Goal: Task Accomplishment & Management: Use online tool/utility

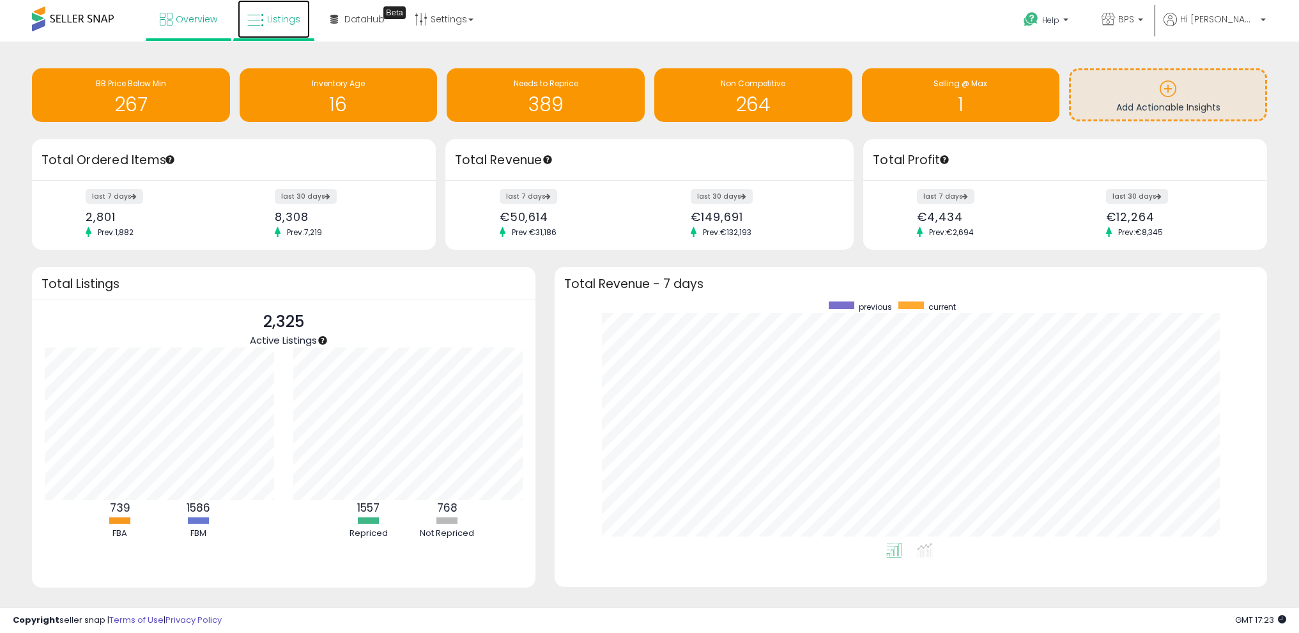
click at [259, 15] on icon at bounding box center [255, 20] width 17 height 17
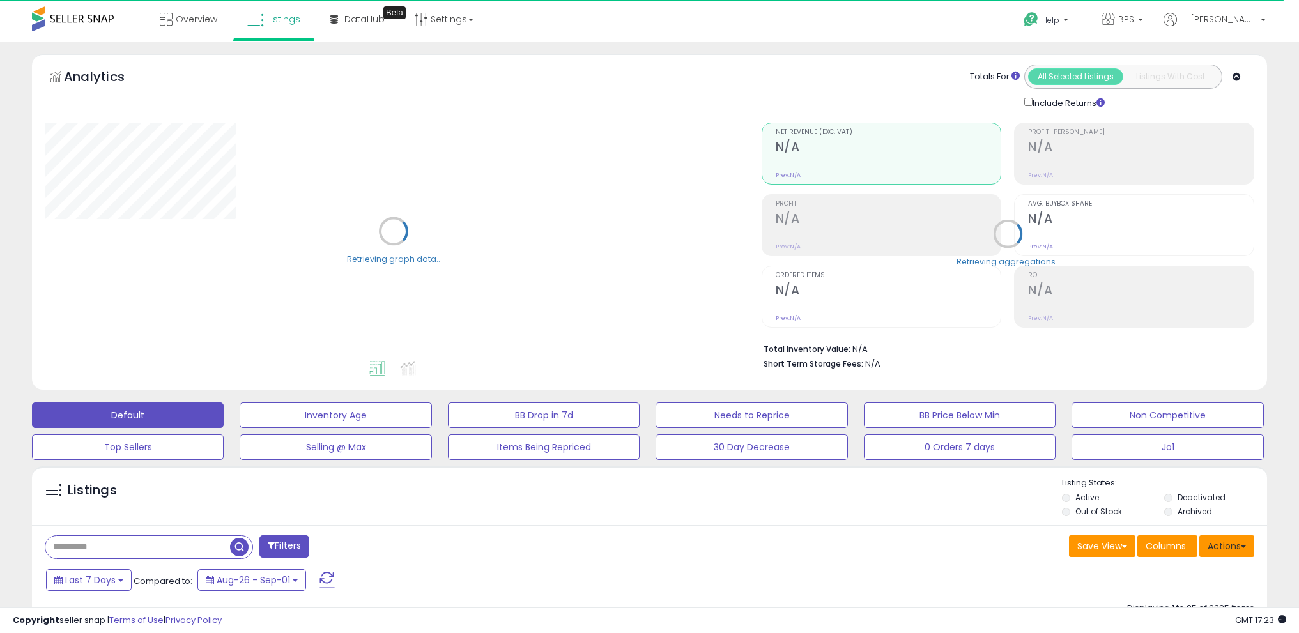
click at [1245, 546] on span at bounding box center [1243, 547] width 5 height 3
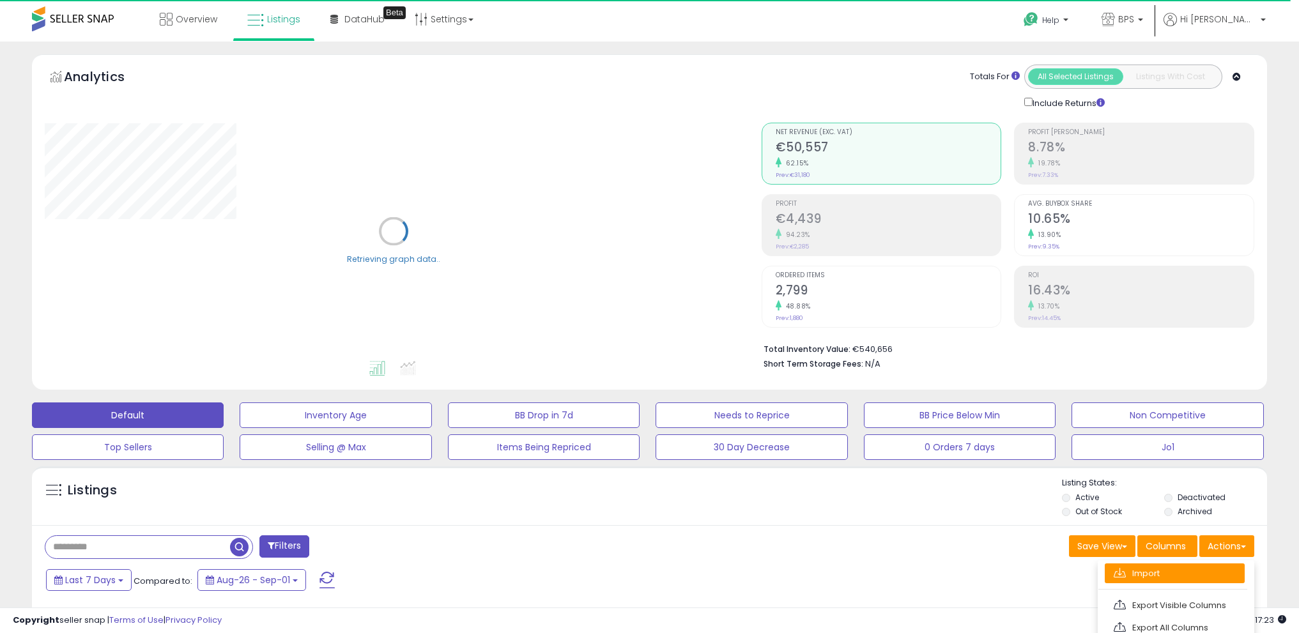
click at [1210, 566] on link "Import" at bounding box center [1175, 574] width 140 height 20
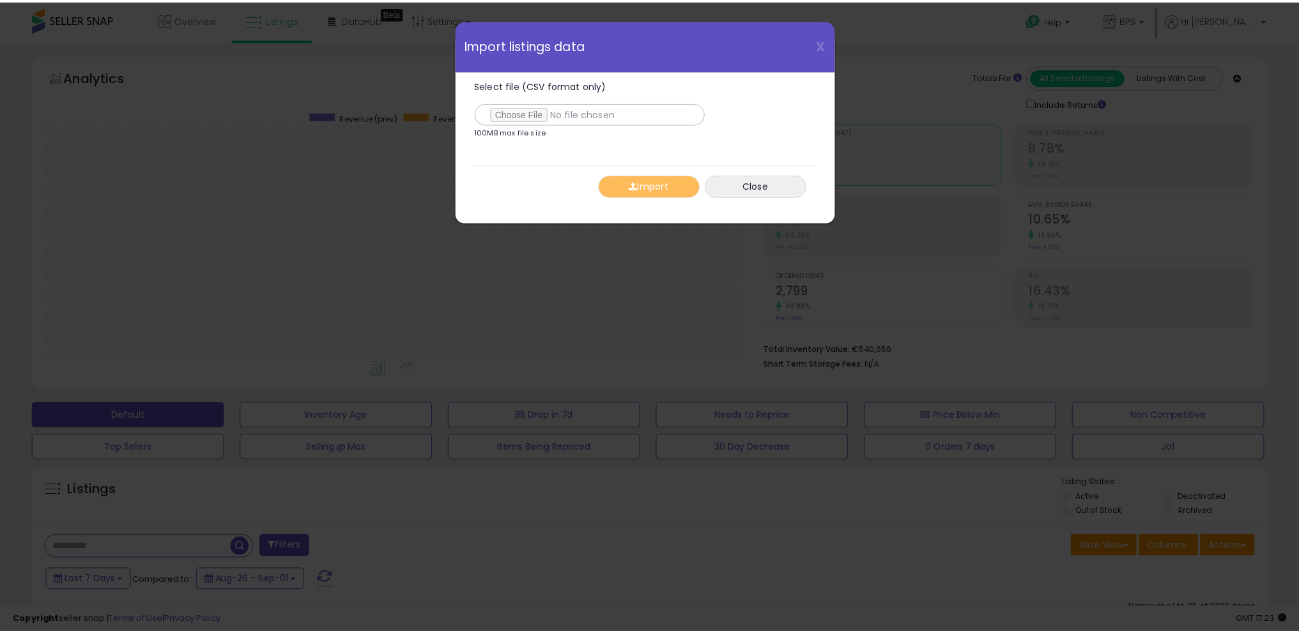
scroll to position [262, 722]
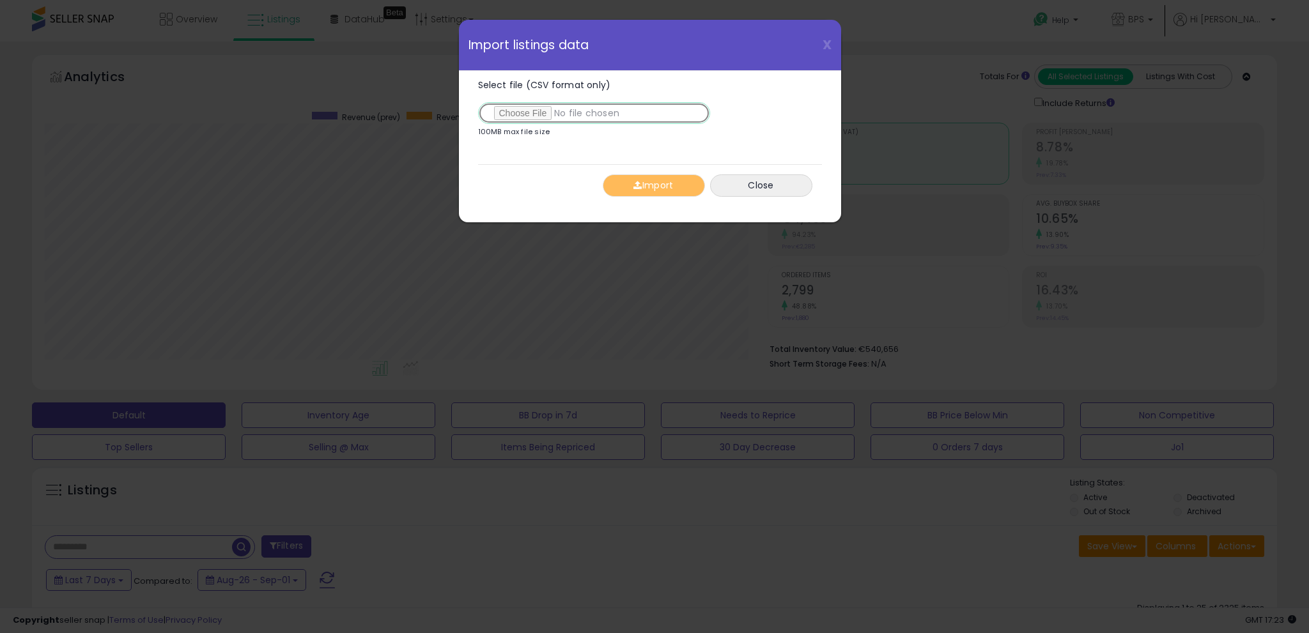
click at [534, 111] on input "Select file (CSV format only)" at bounding box center [594, 113] width 232 height 22
type input "**********"
click at [666, 187] on button "Import" at bounding box center [654, 185] width 102 height 22
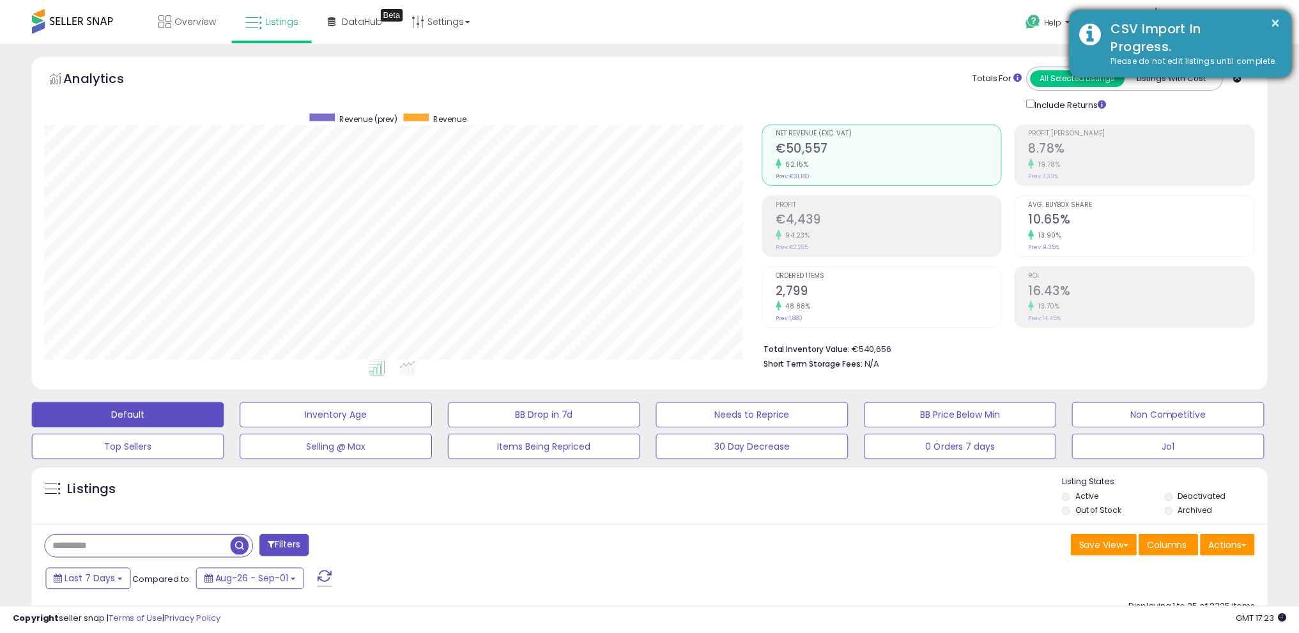
scroll to position [638843, 638388]
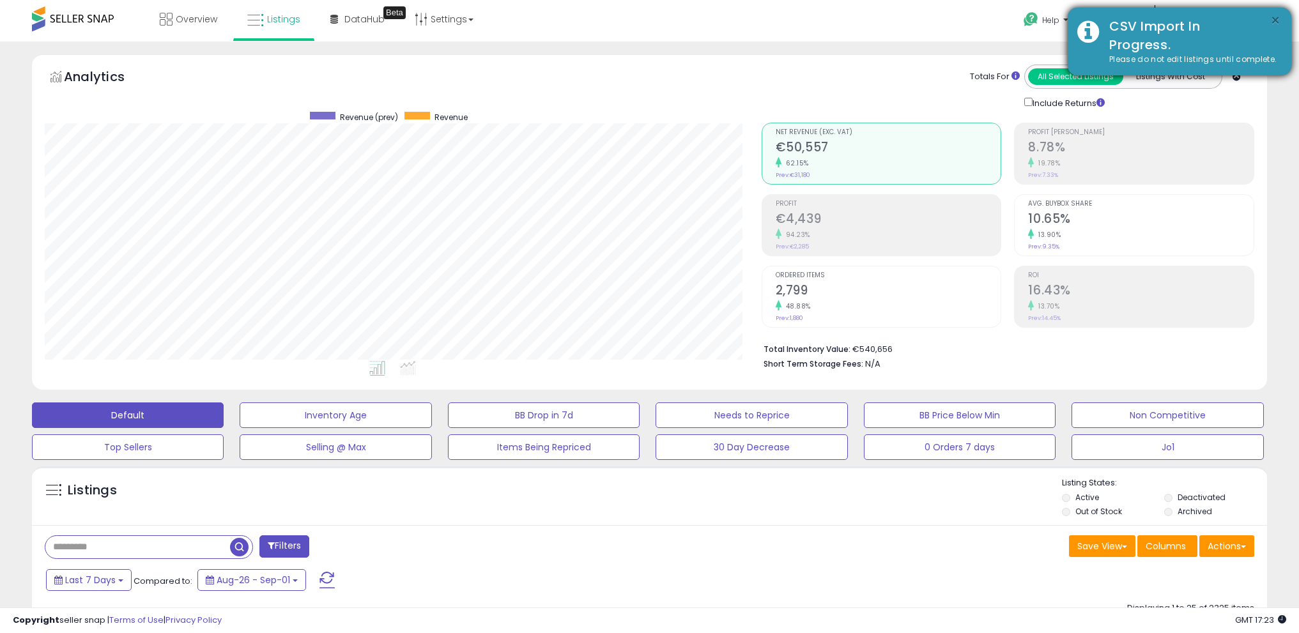
click at [1277, 19] on button "×" at bounding box center [1276, 21] width 10 height 16
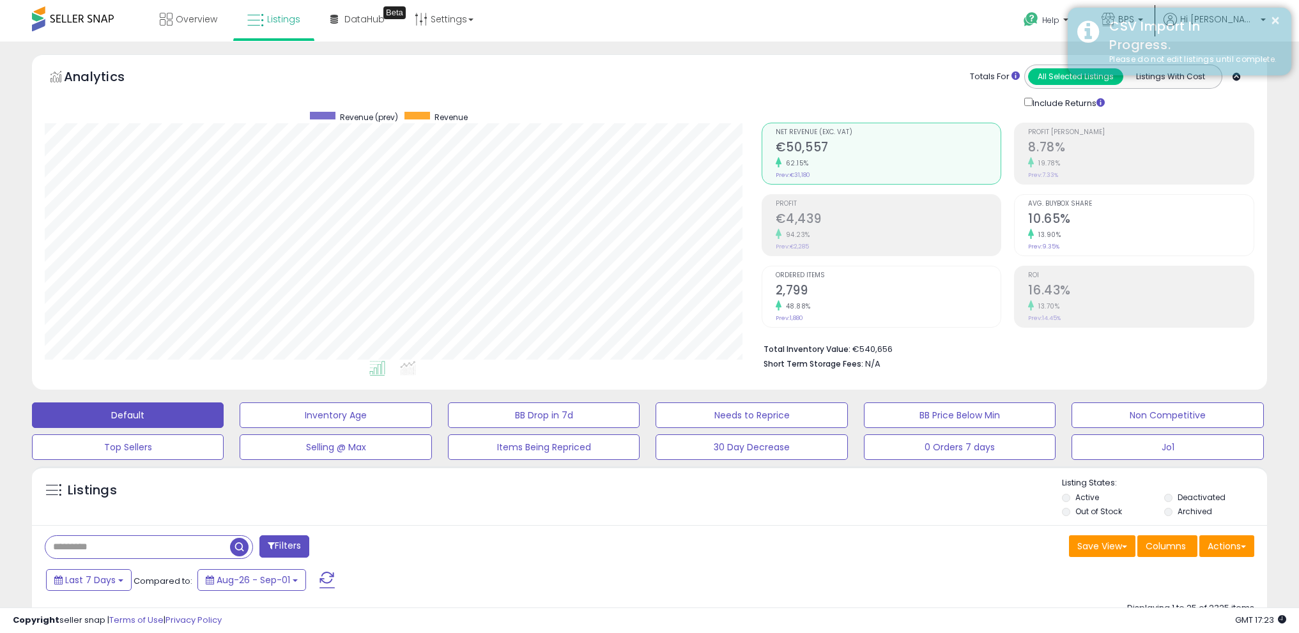
click at [1246, 18] on div "CSV Import In Progress." at bounding box center [1191, 35] width 182 height 36
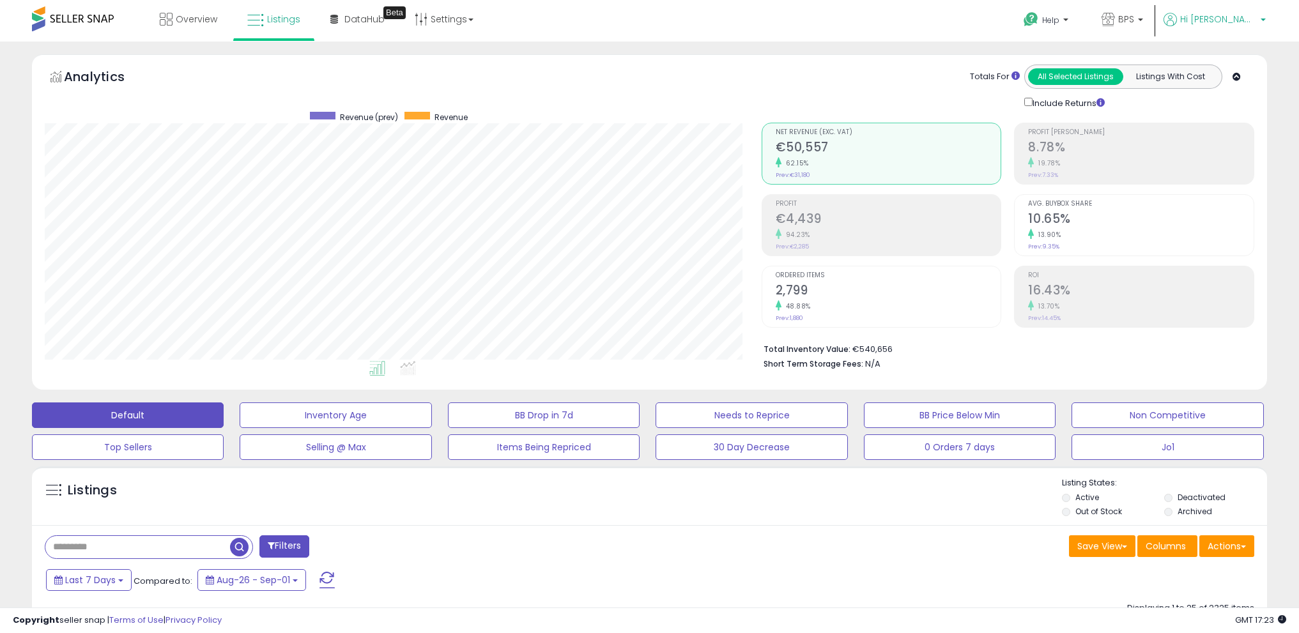
click at [1246, 22] on span "Hi [PERSON_NAME]" at bounding box center [1218, 19] width 77 height 13
click at [1228, 132] on link "Logout" at bounding box center [1237, 135] width 28 height 12
